Goal: Task Accomplishment & Management: Manage account settings

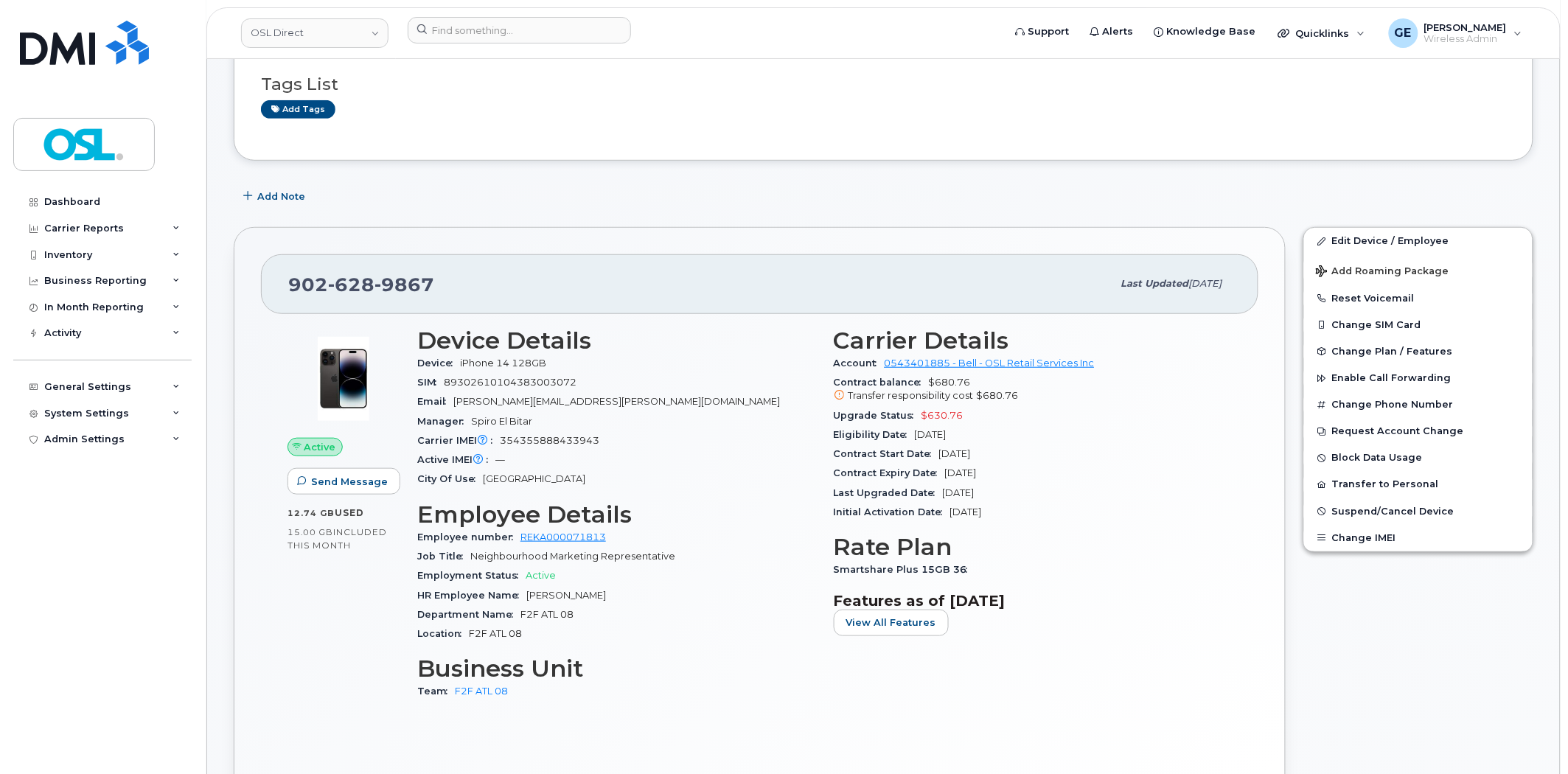
scroll to position [245, 0]
click at [996, 123] on div "Tags List Add tags" at bounding box center [883, 88] width 1245 height 87
click at [484, 37] on input at bounding box center [520, 30] width 224 height 27
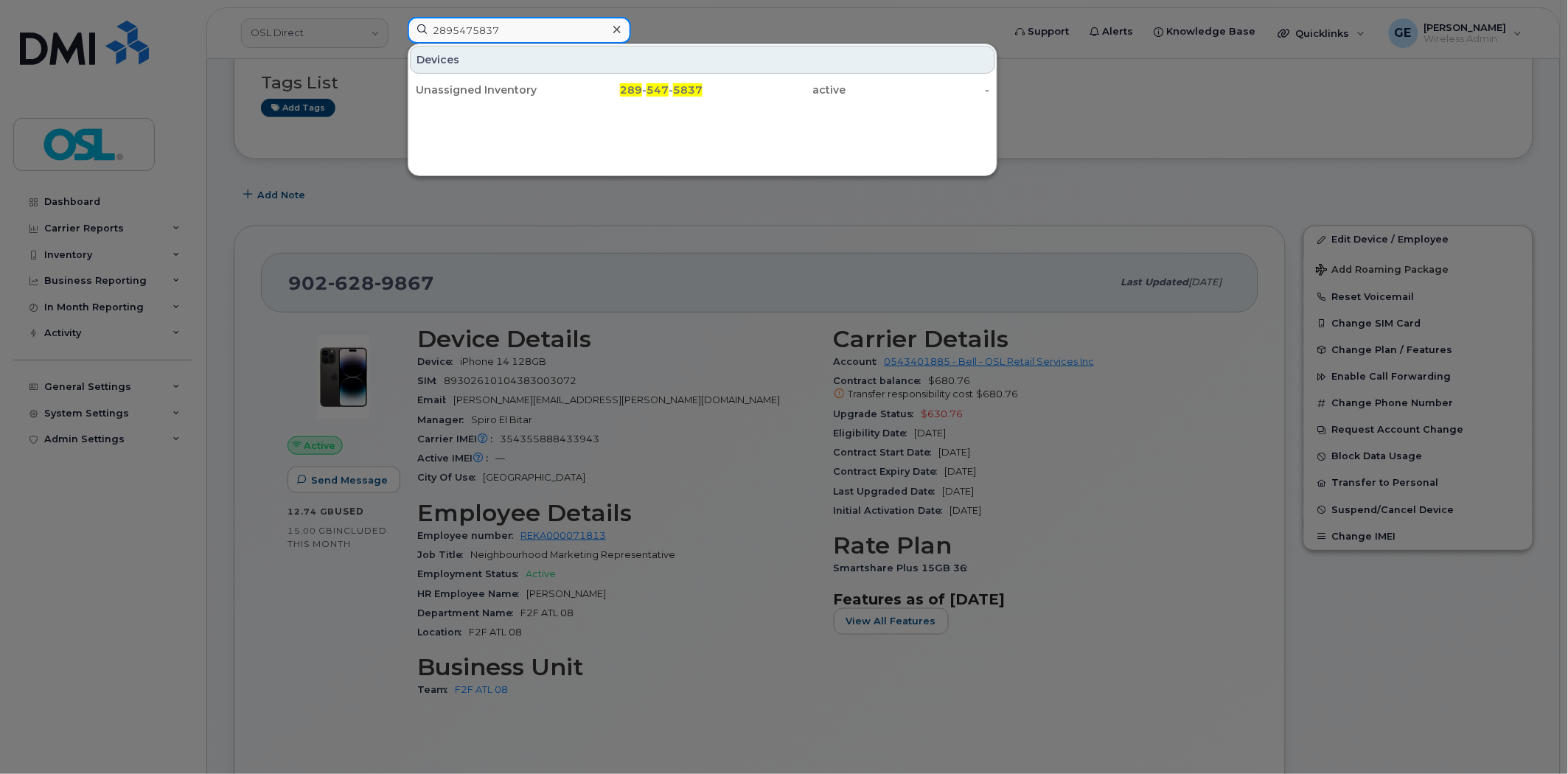
click at [457, 21] on input "2895475837" at bounding box center [520, 30] width 224 height 27
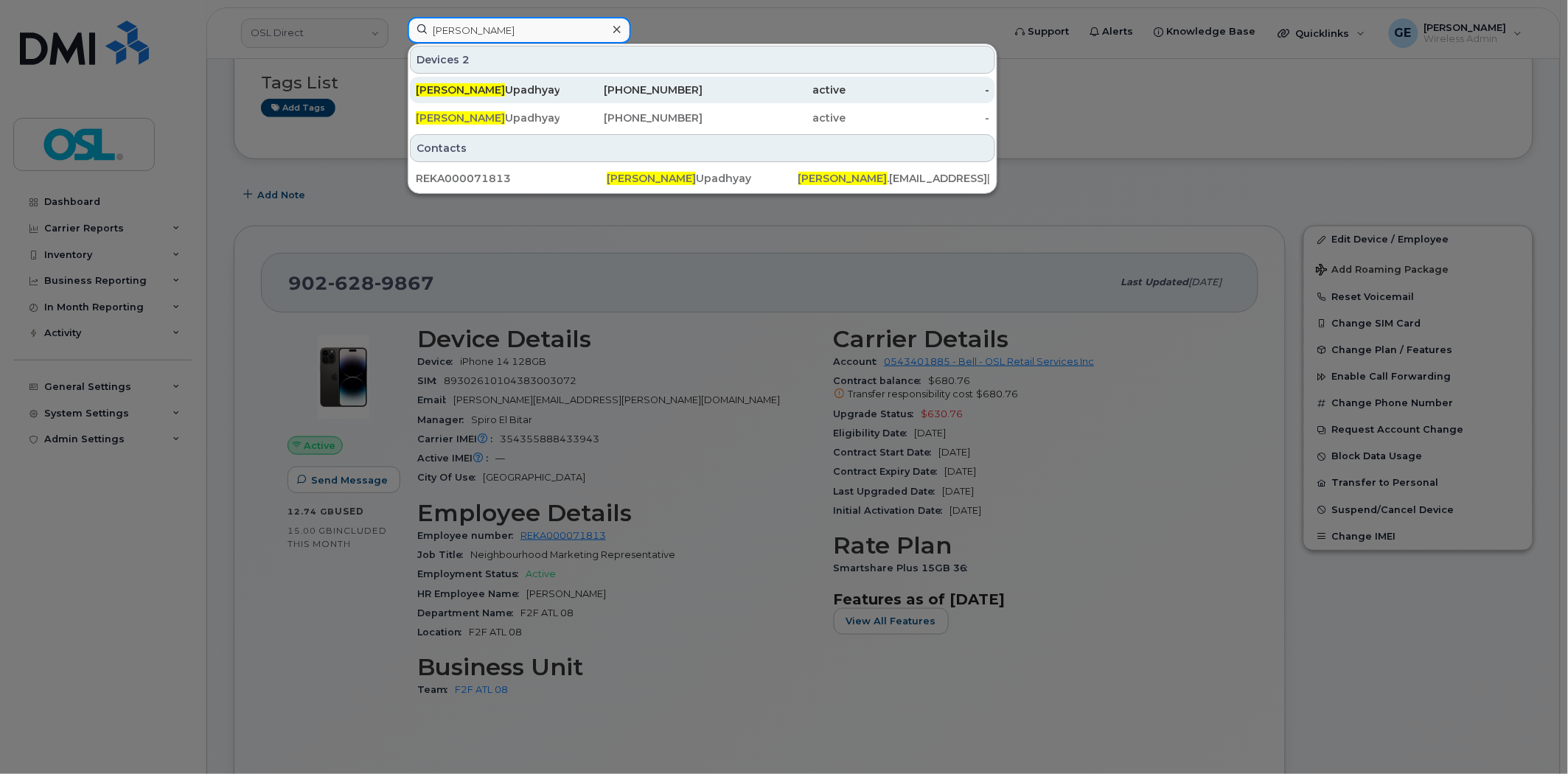
type input "kiranbhai"
click at [496, 96] on div "Kiranbhai Upadhyay" at bounding box center [488, 89] width 144 height 15
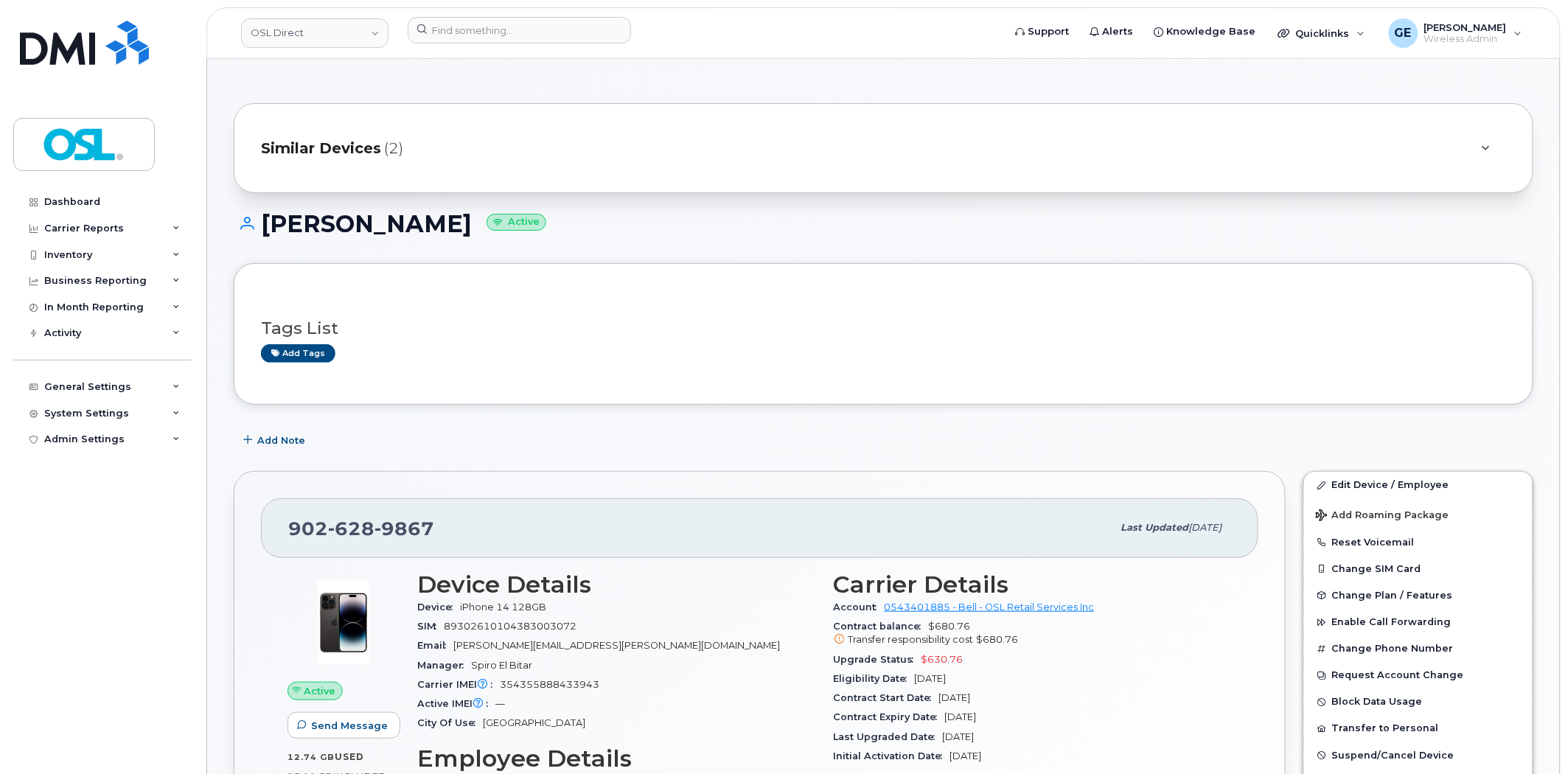
click at [492, 522] on div "902 628 9867" at bounding box center [700, 528] width 824 height 31
drag, startPoint x: 642, startPoint y: 647, endPoint x: 457, endPoint y: 654, distance: 185.1
click at [457, 654] on div "Email kiranbhai.upadhyay@osldirect.com" at bounding box center [617, 646] width 398 height 19
copy span "kiranbhai.upadhyay@osldirect.com"
click at [515, 34] on input at bounding box center [520, 30] width 224 height 27
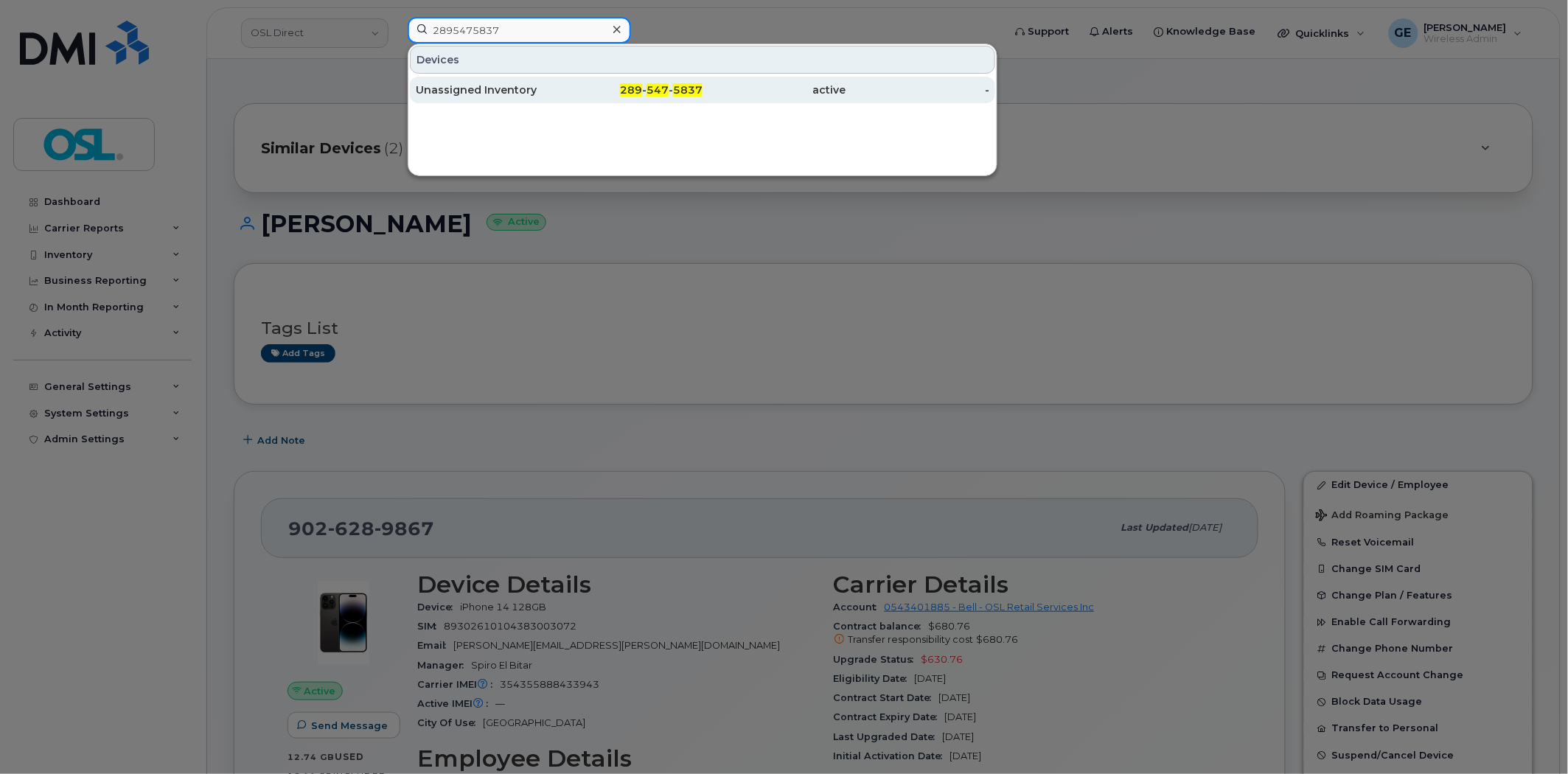
type input "2895475837"
click at [789, 92] on div "active" at bounding box center [774, 89] width 144 height 15
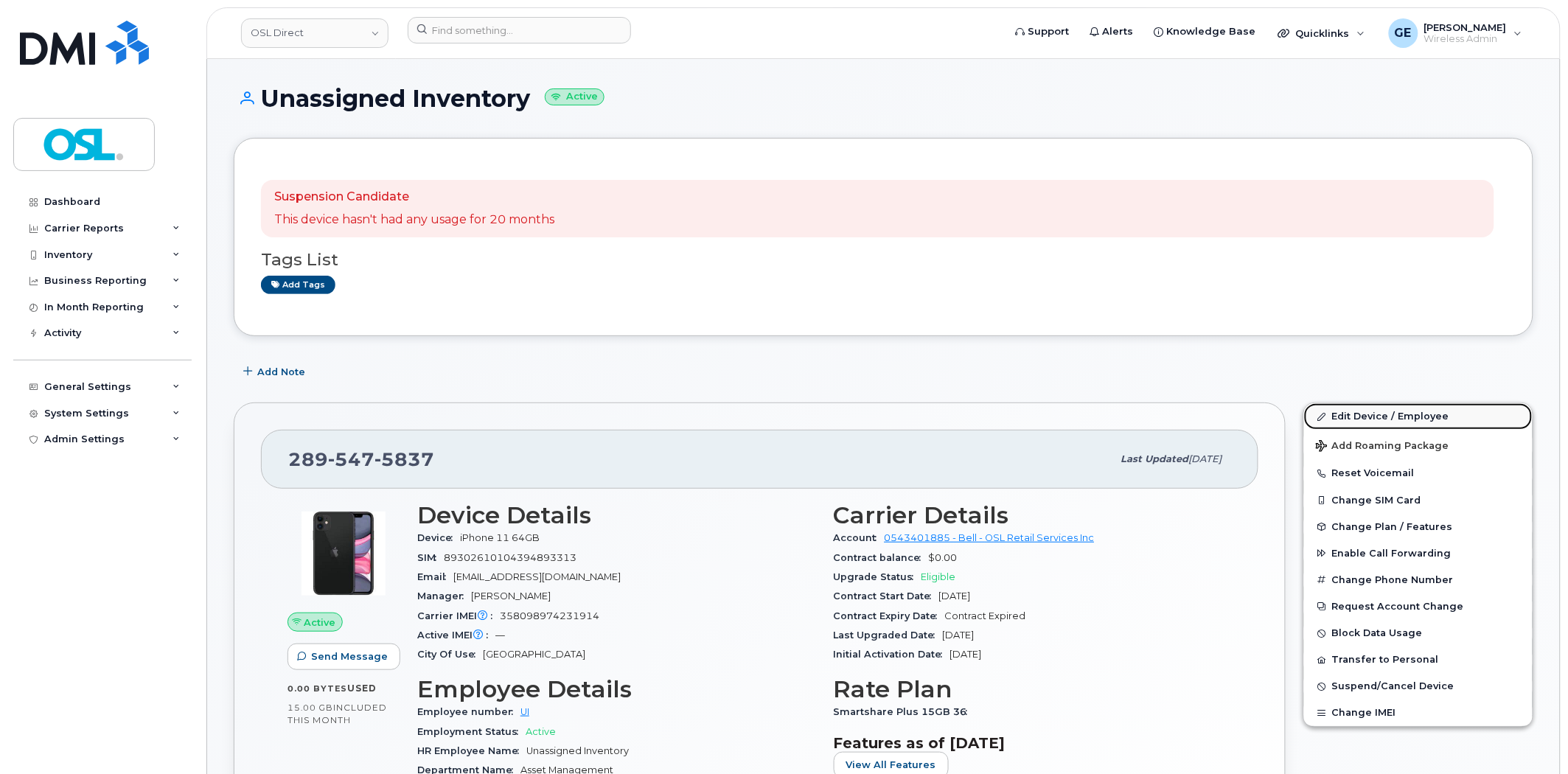
click at [1364, 413] on link "Edit Device / Employee" at bounding box center [1418, 416] width 229 height 27
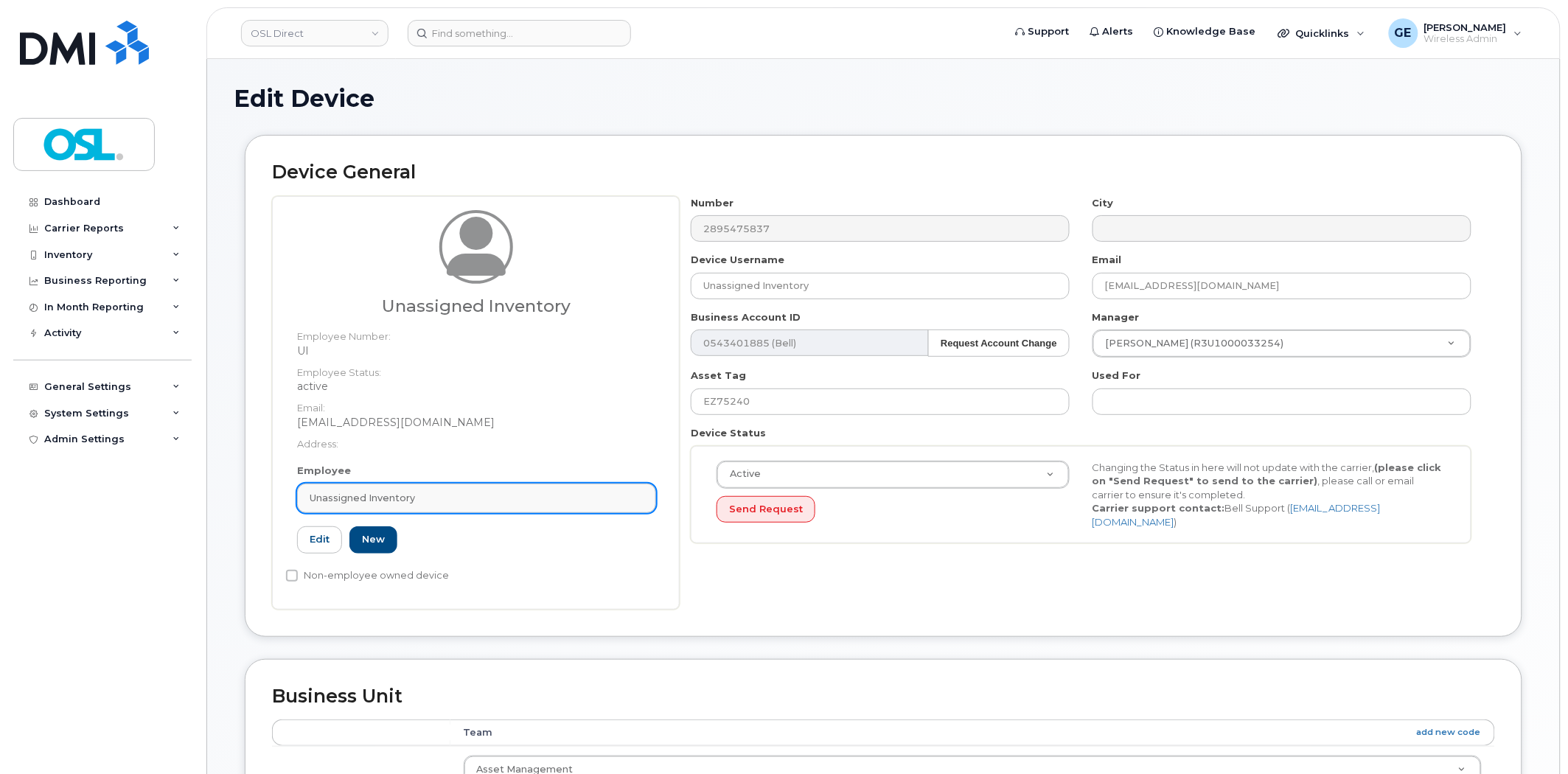
click at [395, 494] on span "Unassigned Inventory" at bounding box center [362, 498] width 106 height 14
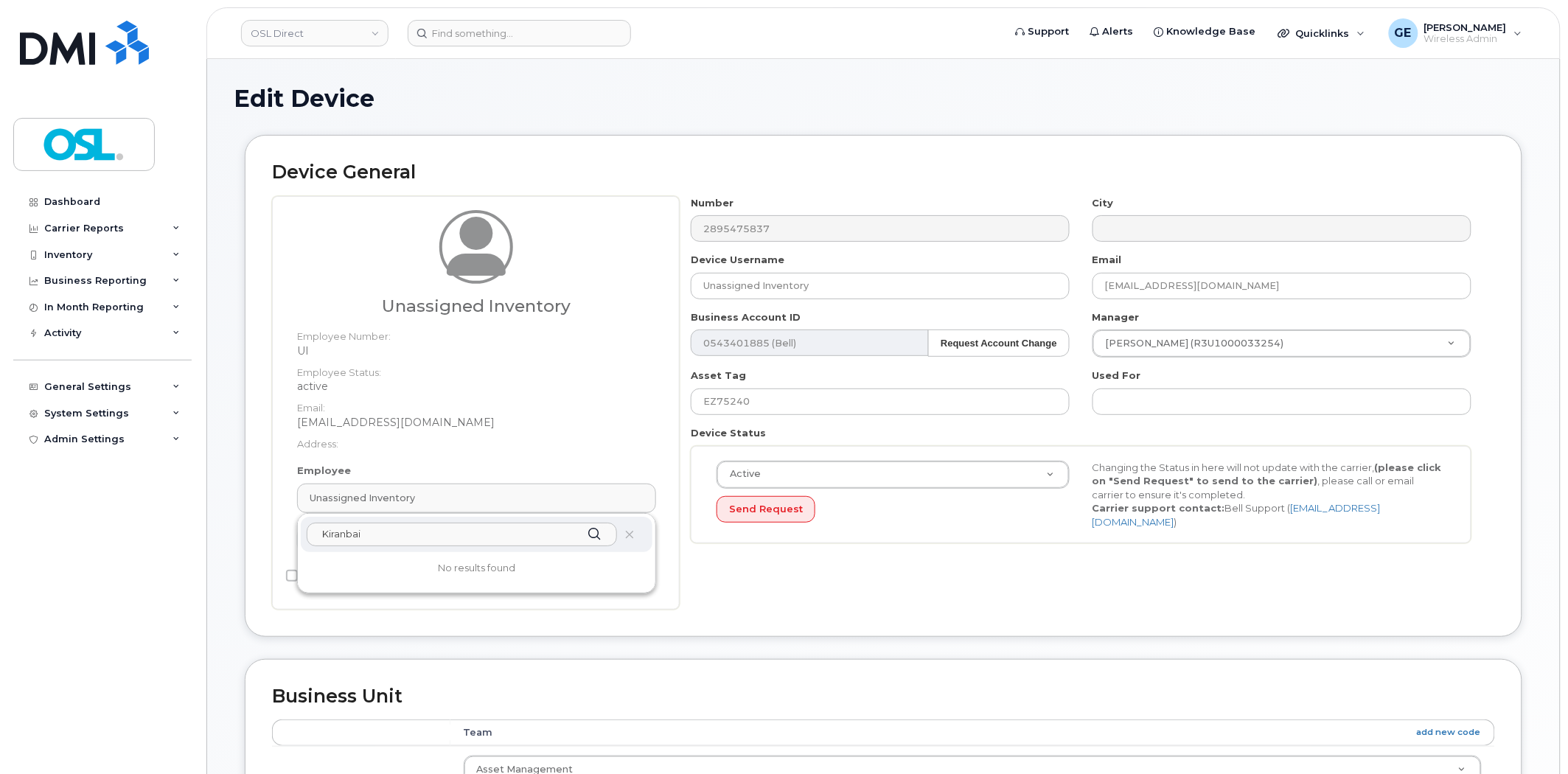
click at [405, 535] on input "Kiranbai" at bounding box center [462, 534] width 310 height 23
type input "U"
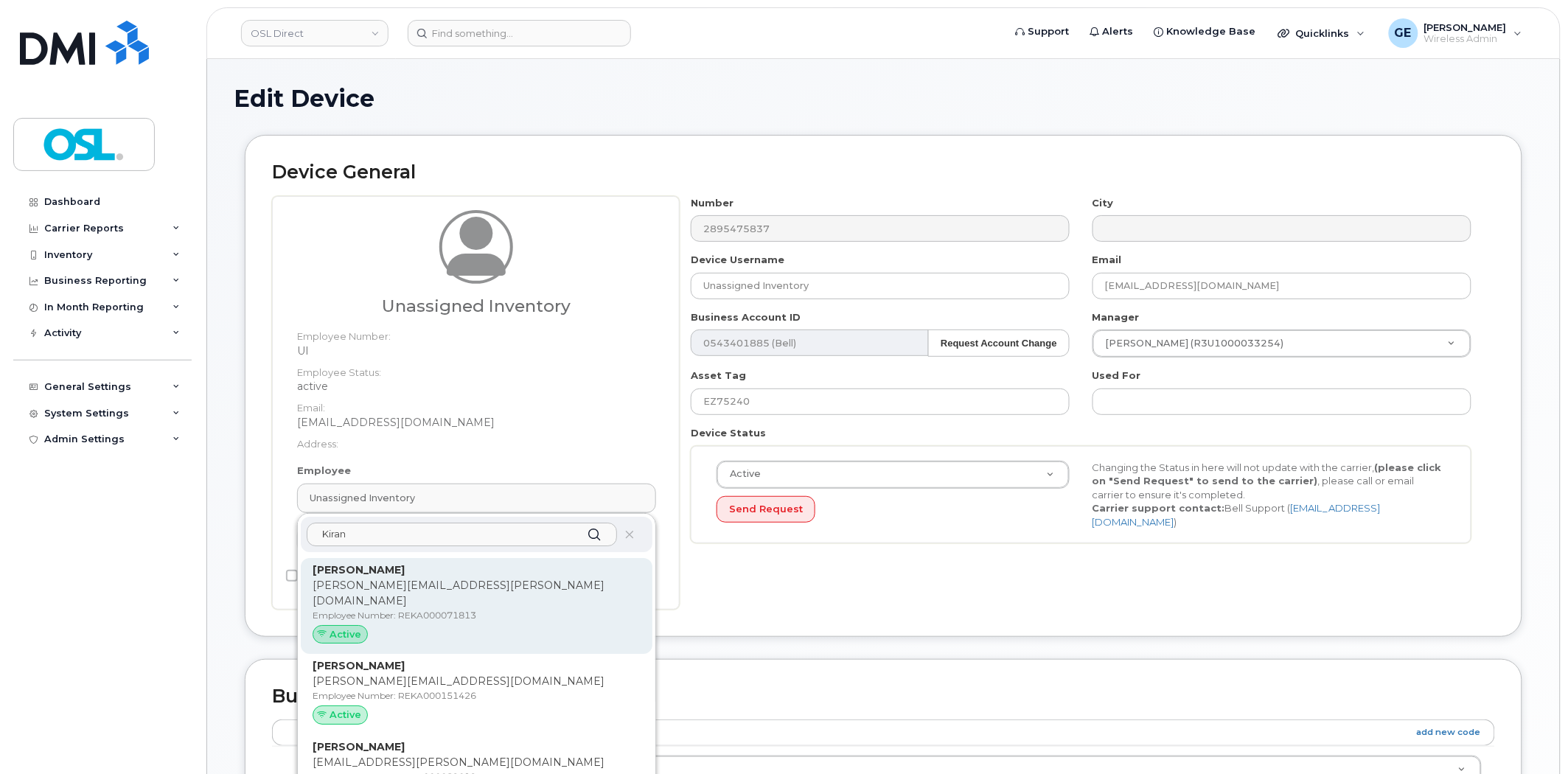
type input "Kiran"
click at [409, 576] on p "Kiranbhai Upadhyay" at bounding box center [476, 570] width 328 height 16
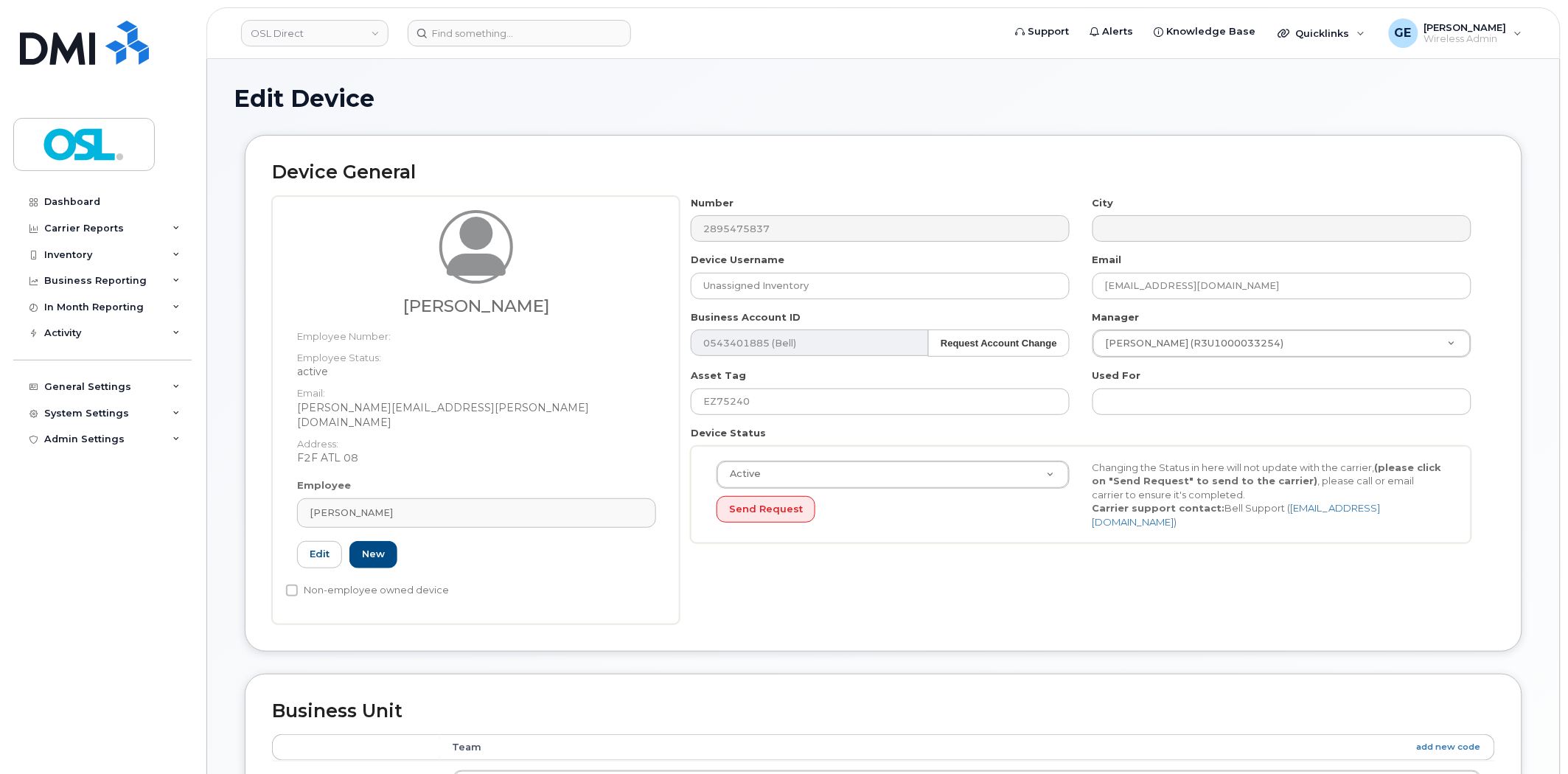
type input "REKA000071813"
type input "Kiranbhai Upadhyay"
type input "kiranbhai.upadhyay@osldirect.com"
type input "5803722"
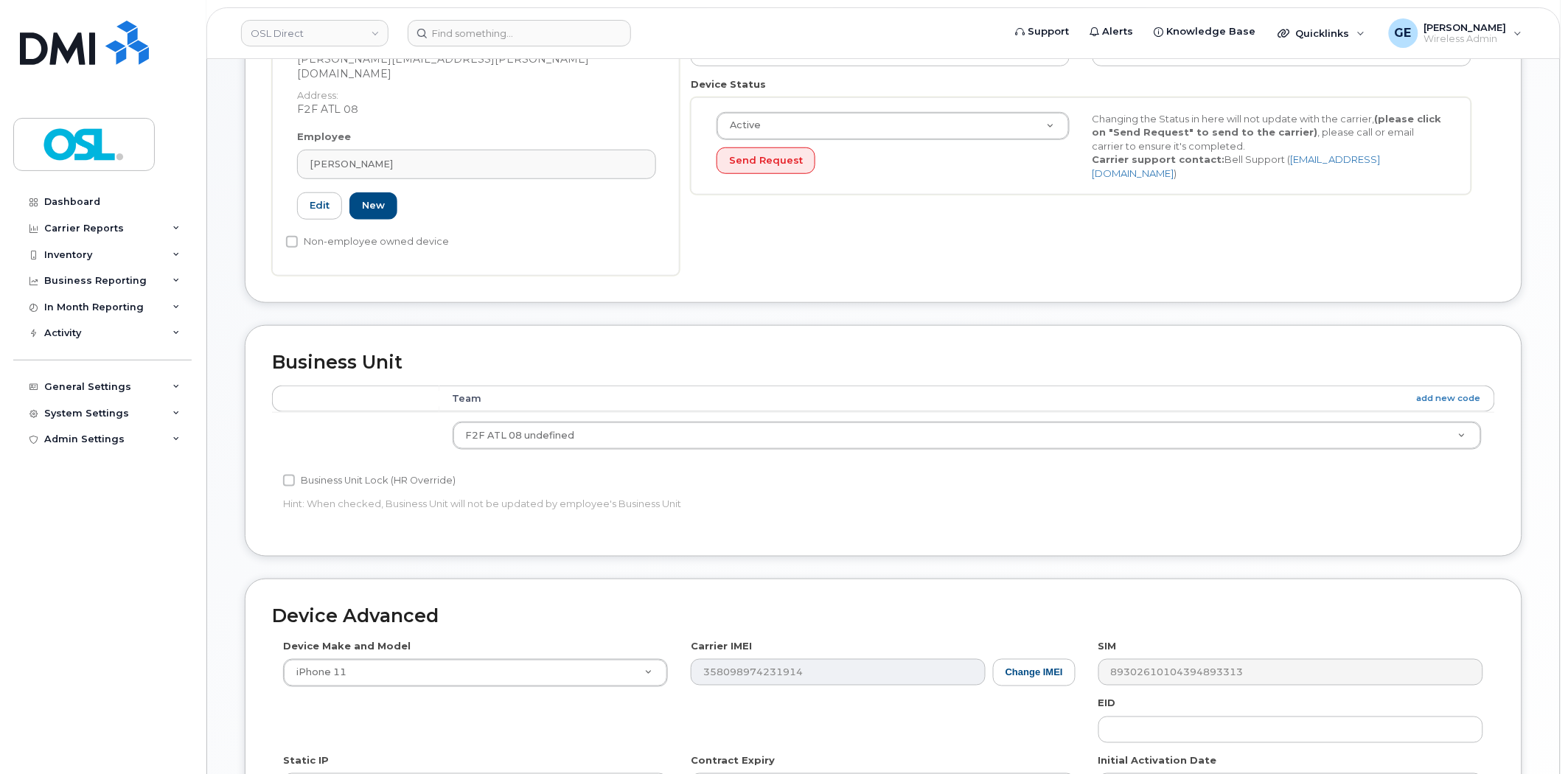
scroll to position [580, 0]
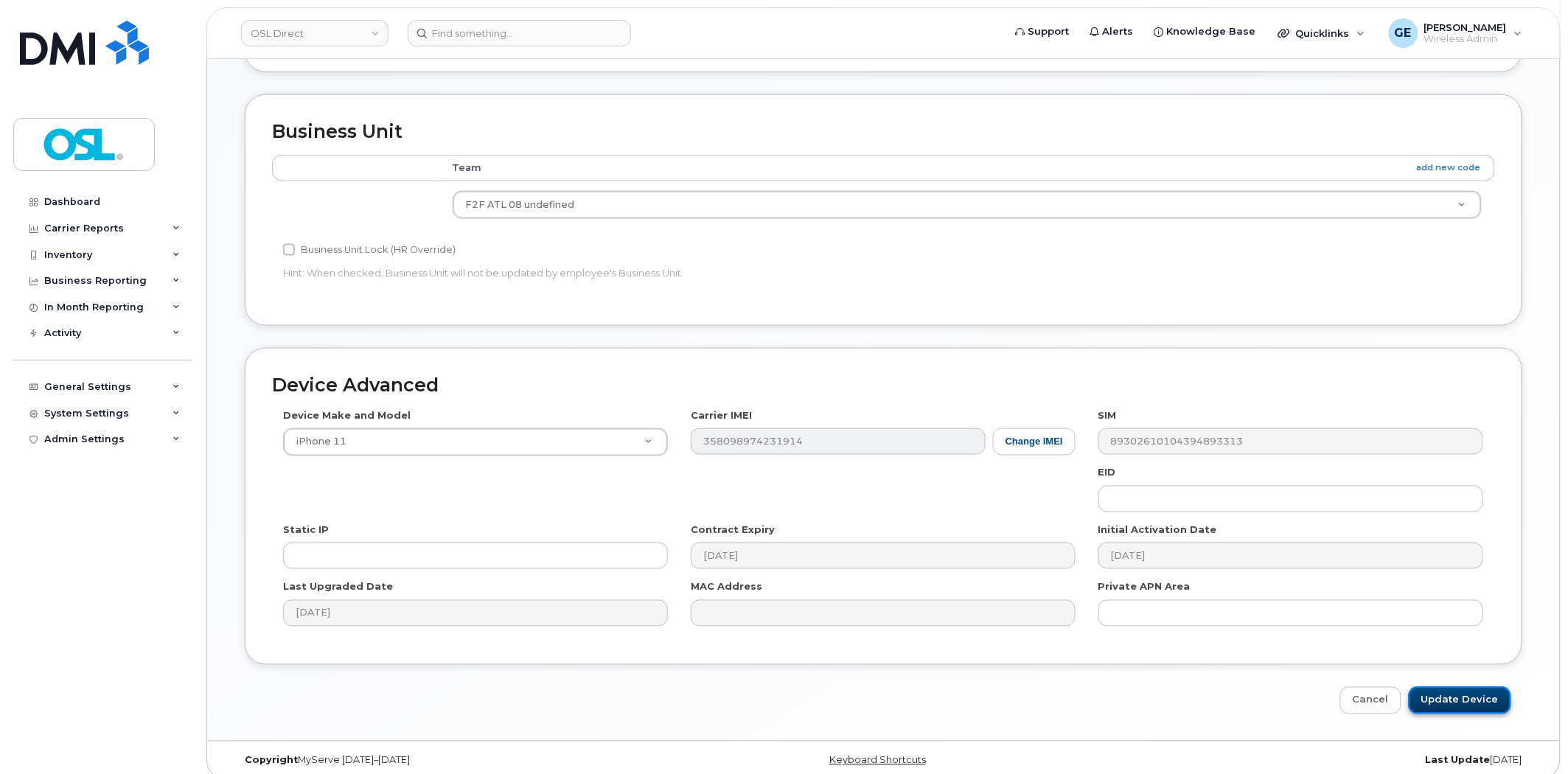
click at [1495, 687] on input "Update Device" at bounding box center [1460, 700] width 102 height 27
type input "Saving..."
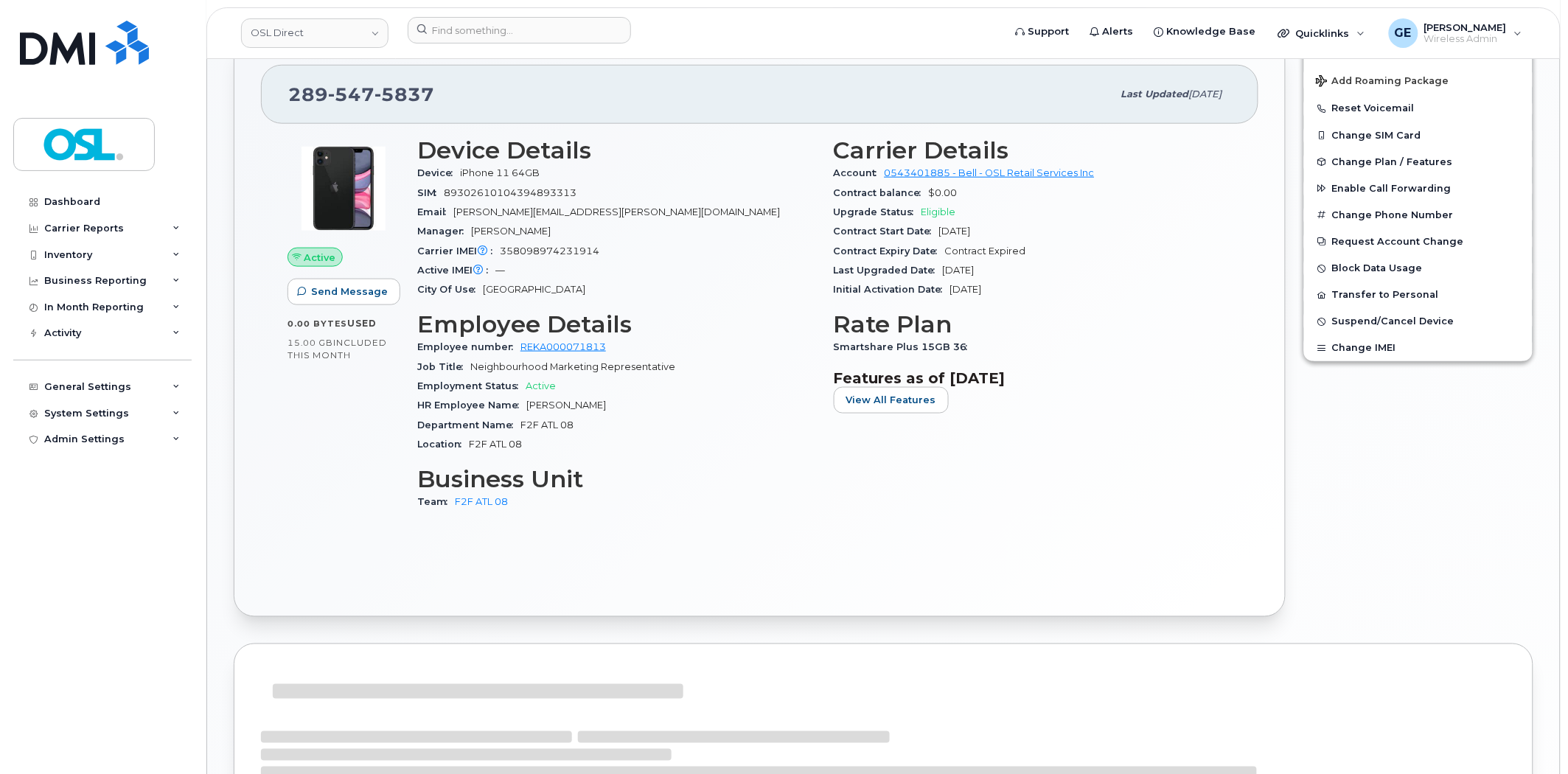
scroll to position [491, 0]
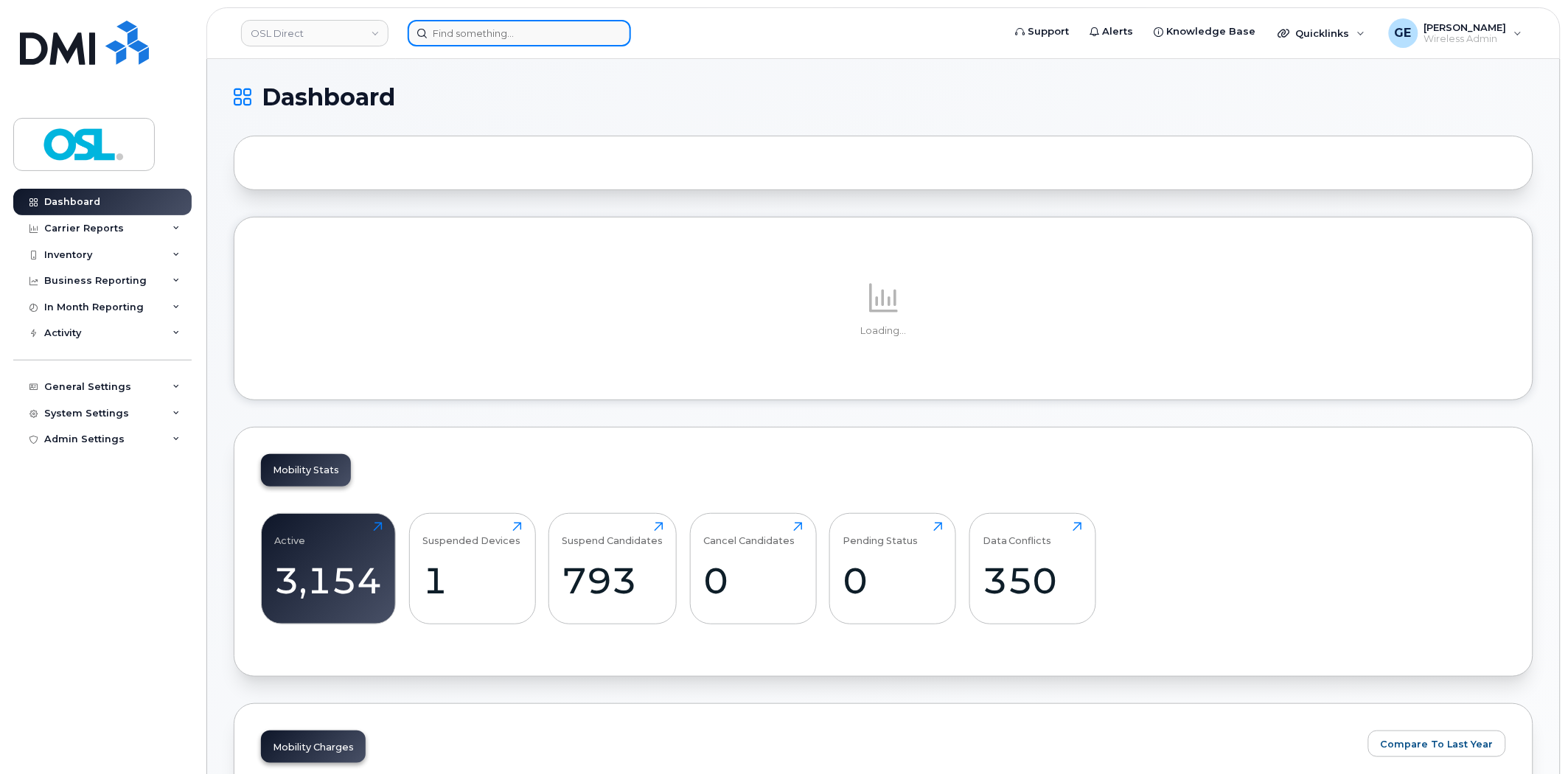
click at [601, 34] on input at bounding box center [520, 33] width 224 height 27
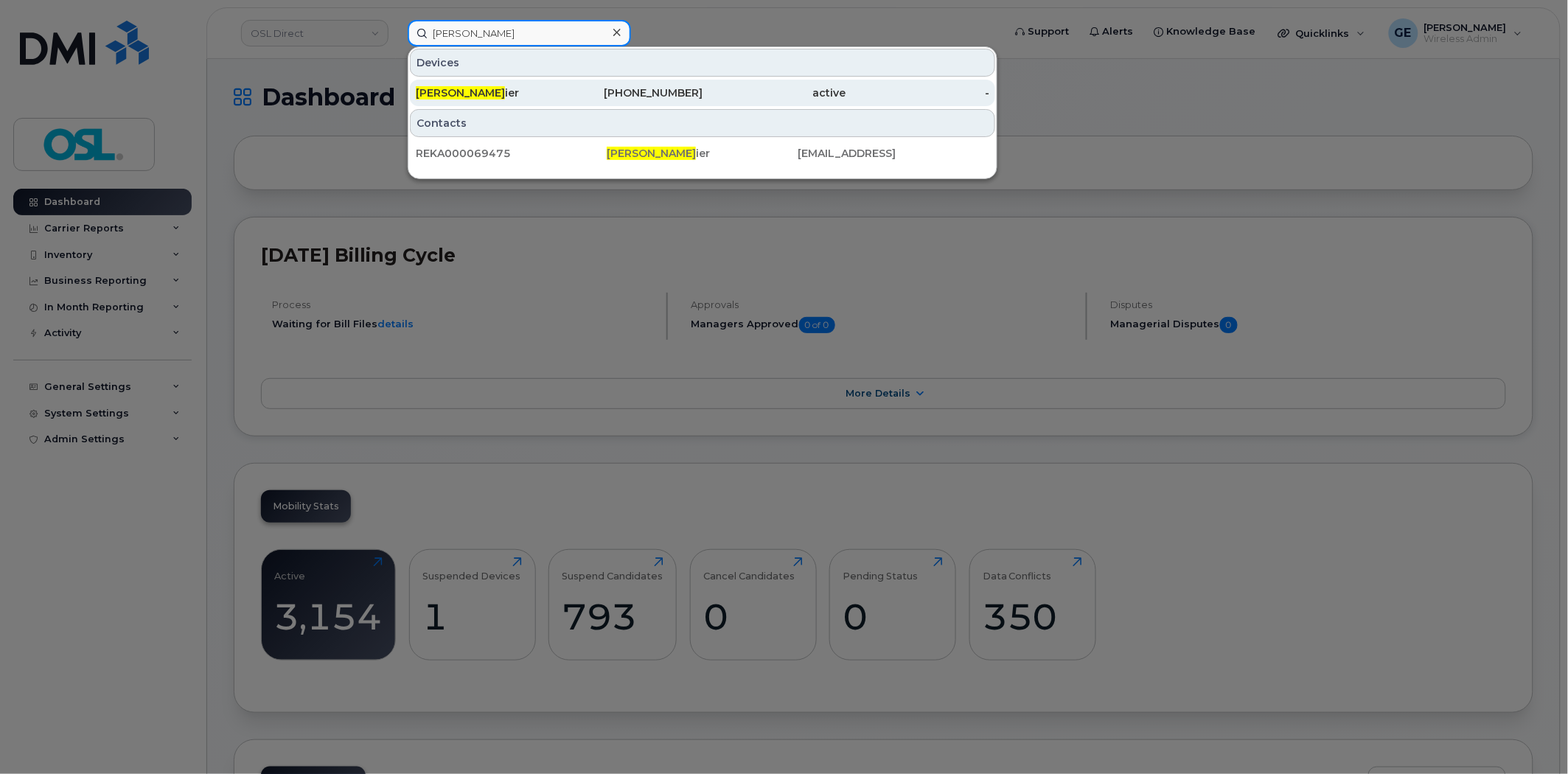
type input "willy verr"
click at [579, 80] on div "807-375-0027" at bounding box center [632, 93] width 144 height 27
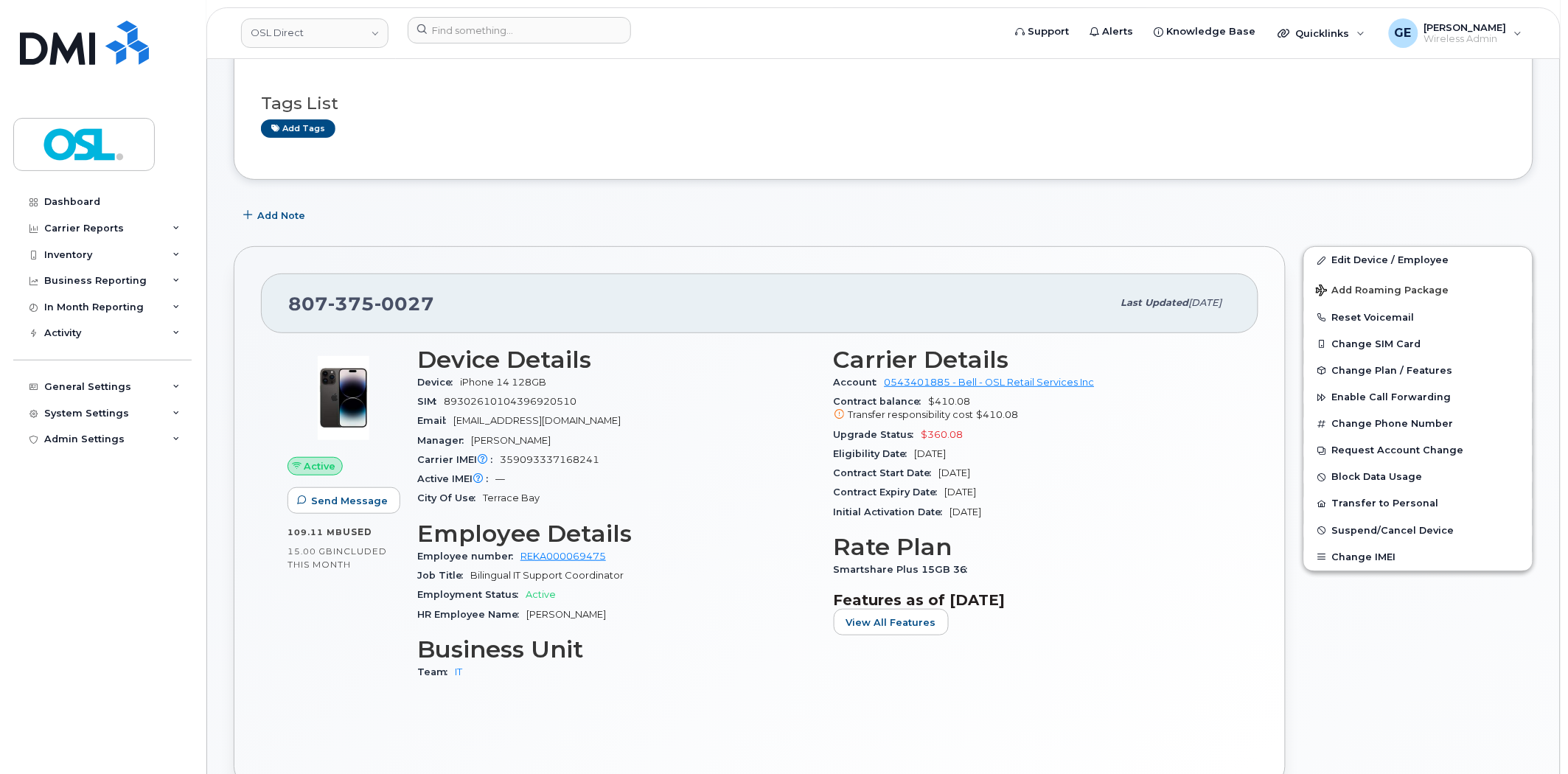
scroll to position [81, 0]
